Goal: Transaction & Acquisition: Book appointment/travel/reservation

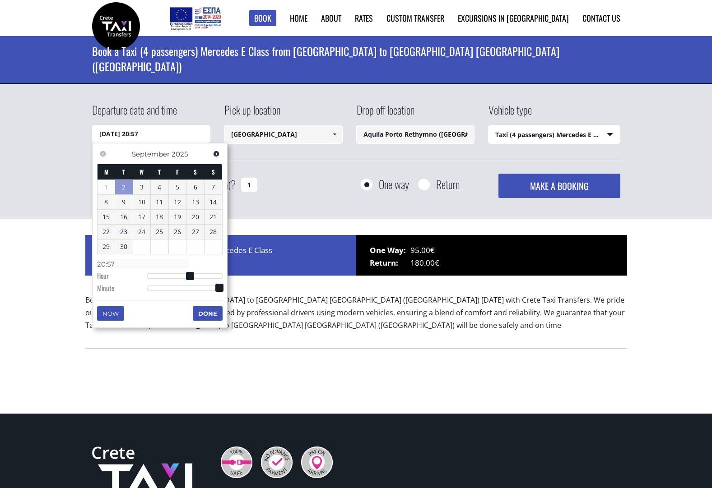
select select "540"
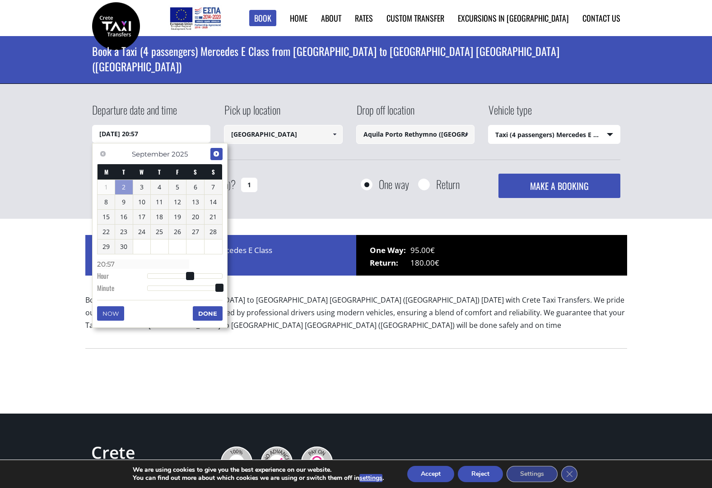
click at [218, 154] on span "Next" at bounding box center [216, 153] width 7 height 7
click at [127, 219] on link "14" at bounding box center [124, 217] width 18 height 14
type input "14/10/2025 00:00"
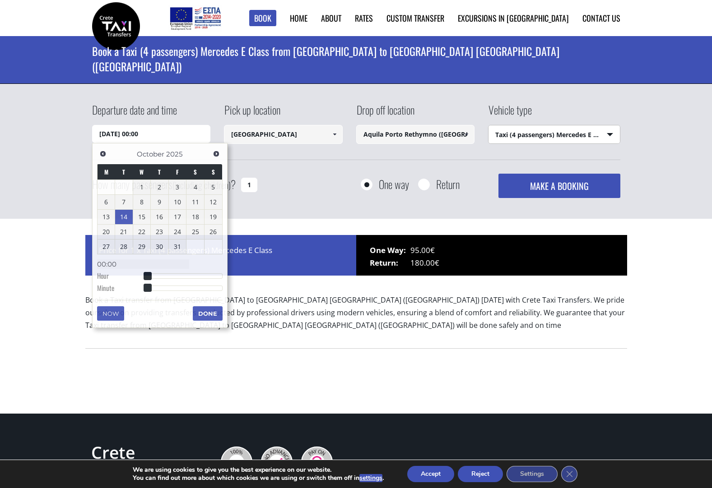
click at [608, 135] on select "Select vehicle type Taxi (4 passengers) Mercedes E Class Mini Van (7 passengers…" at bounding box center [553, 134] width 131 height 19
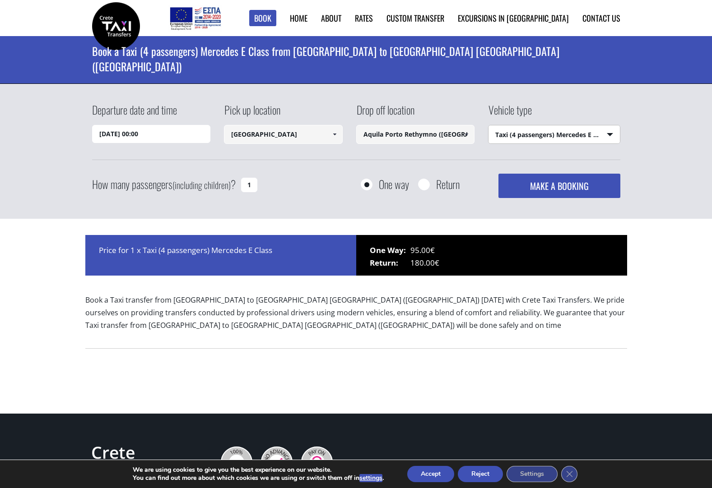
click at [488, 125] on select "Select vehicle type Taxi (4 passengers) Mercedes E Class Mini Van (7 passengers…" at bounding box center [553, 134] width 131 height 19
click at [249, 185] on input "1" at bounding box center [249, 185] width 16 height 14
drag, startPoint x: 249, startPoint y: 185, endPoint x: 241, endPoint y: 185, distance: 8.6
click at [241, 185] on input "1" at bounding box center [249, 185] width 16 height 14
type input "2"
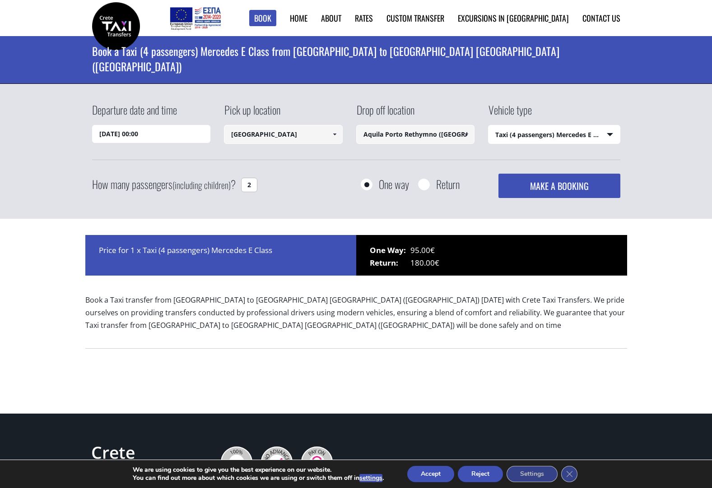
click at [424, 184] on input "Return" at bounding box center [423, 185] width 11 height 11
radio input "true"
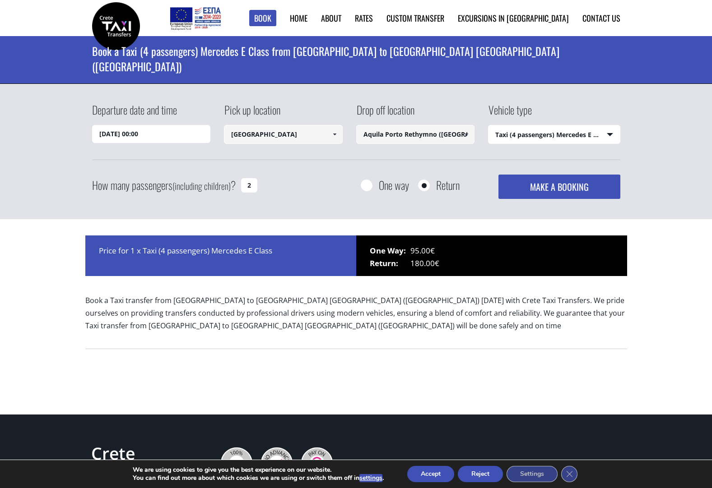
type input "Aquila Porto Rethymno ([GEOGRAPHIC_DATA])"
type input "[GEOGRAPHIC_DATA]"
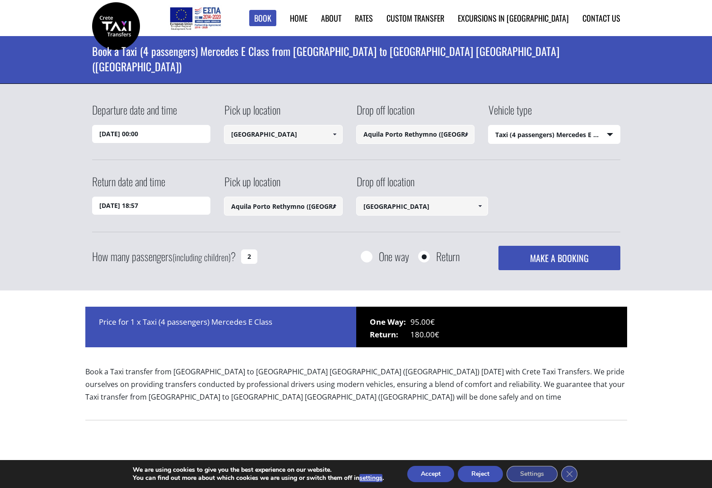
click at [189, 204] on input "03/09/2025 18:57" at bounding box center [151, 206] width 119 height 18
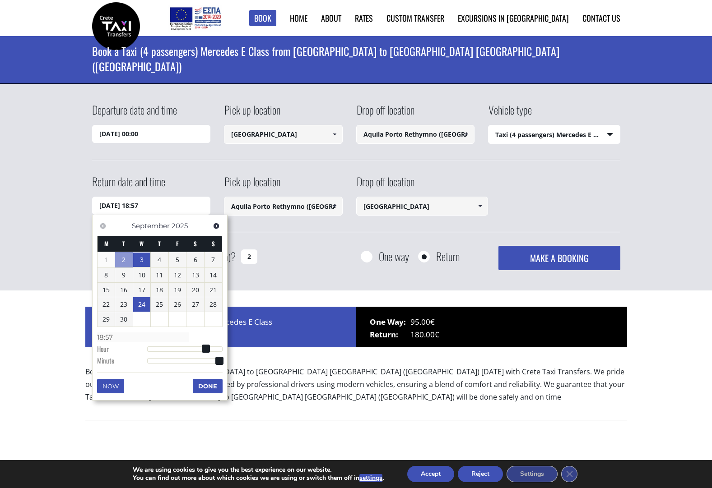
click at [140, 301] on link "24" at bounding box center [142, 304] width 18 height 14
type input "24/09/2025 18:57"
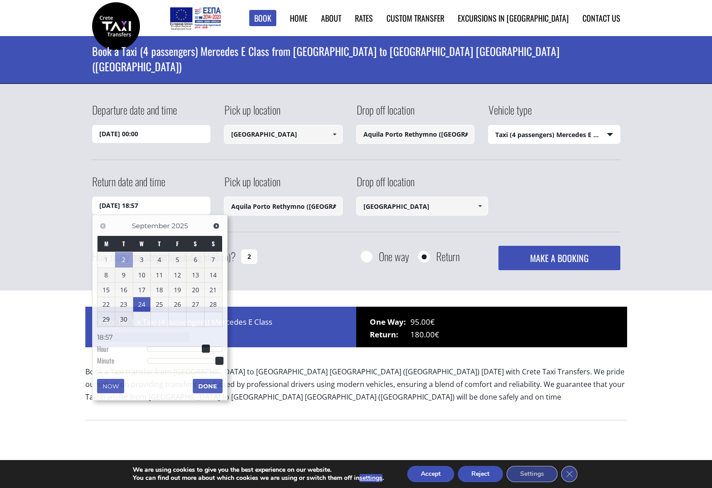
click at [539, 257] on button "MAKE A BOOKING" at bounding box center [558, 258] width 121 height 24
